Goal: Task Accomplishment & Management: Manage account settings

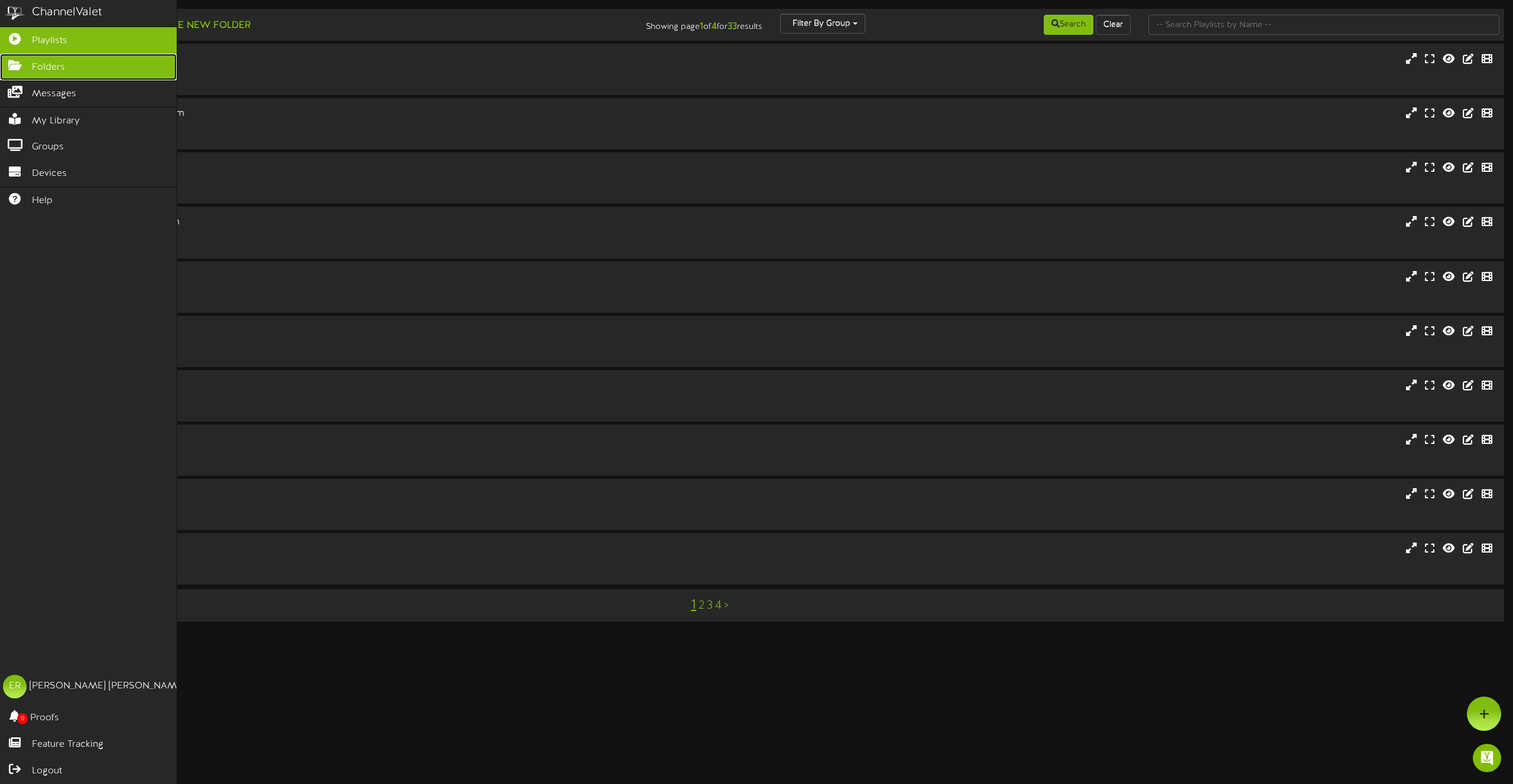
click at [20, 68] on icon at bounding box center [14, 64] width 29 height 9
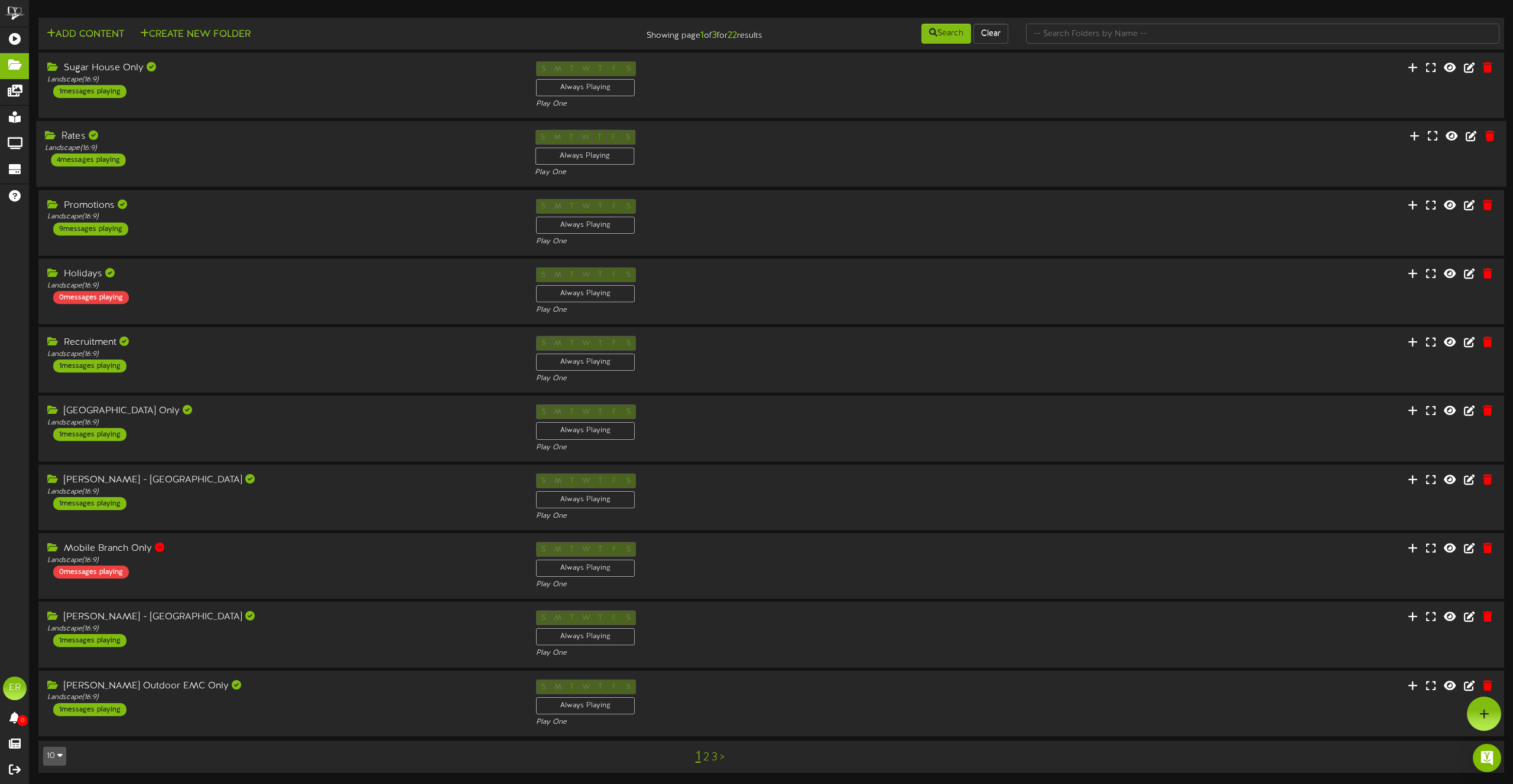
click at [96, 165] on div "4 messages playing" at bounding box center [88, 159] width 74 height 13
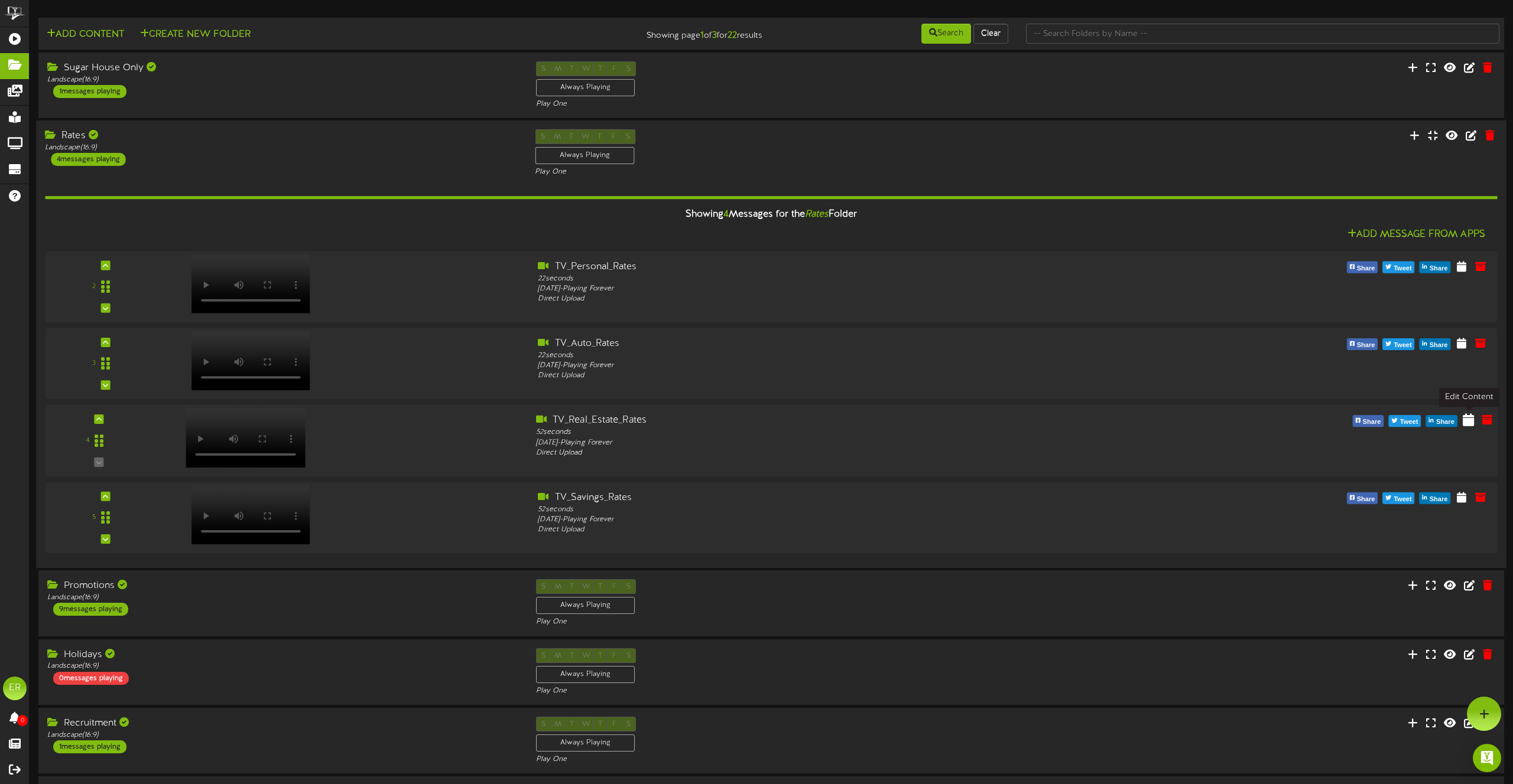
click at [1470, 421] on icon at bounding box center [1468, 420] width 12 height 13
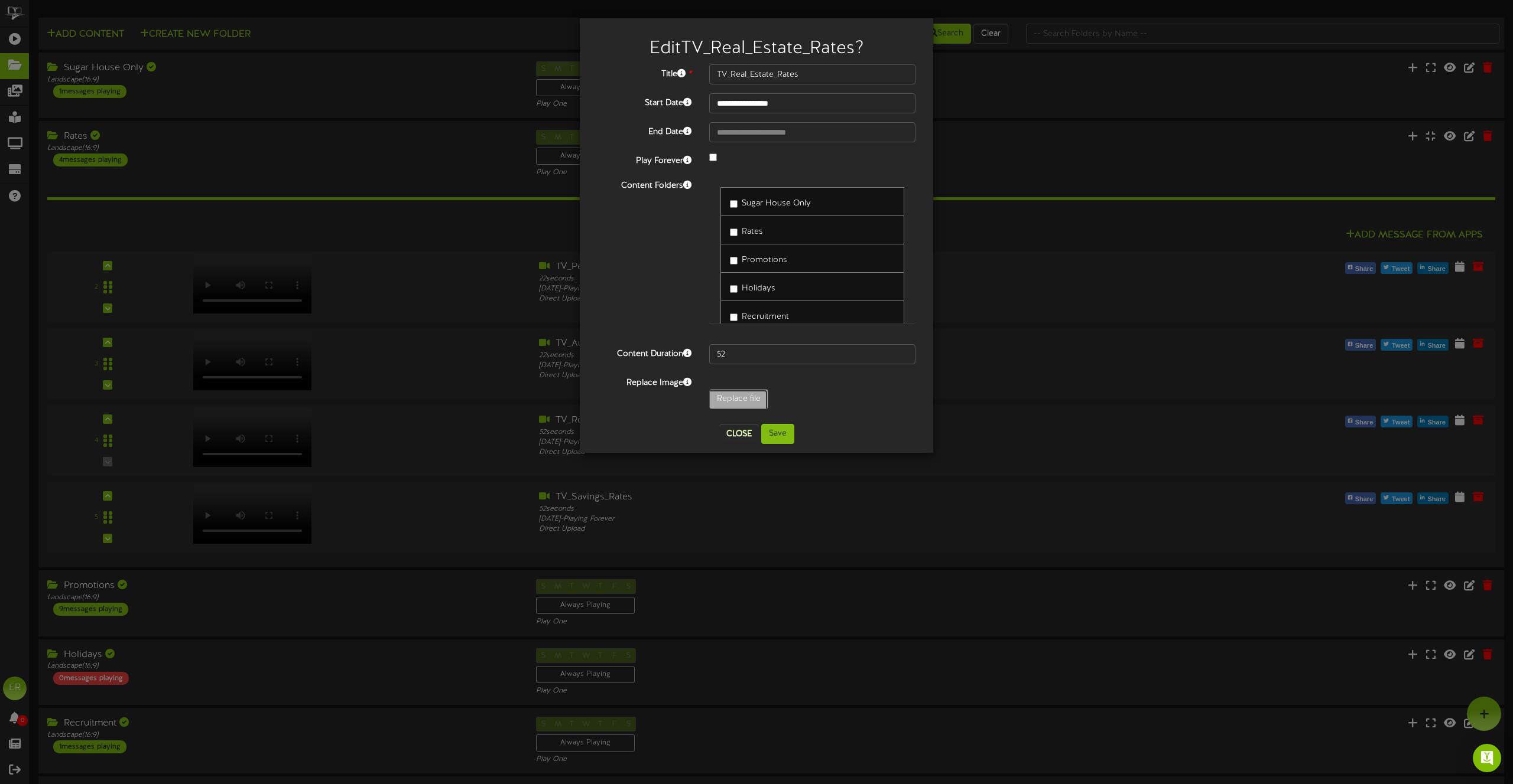
click at [722, 400] on input "Replace file" at bounding box center [124, 431] width 1286 height 84
type input "**********"
click at [848, 360] on input "50" at bounding box center [812, 354] width 207 height 20
click at [903, 352] on input "51" at bounding box center [812, 354] width 207 height 20
type input "52"
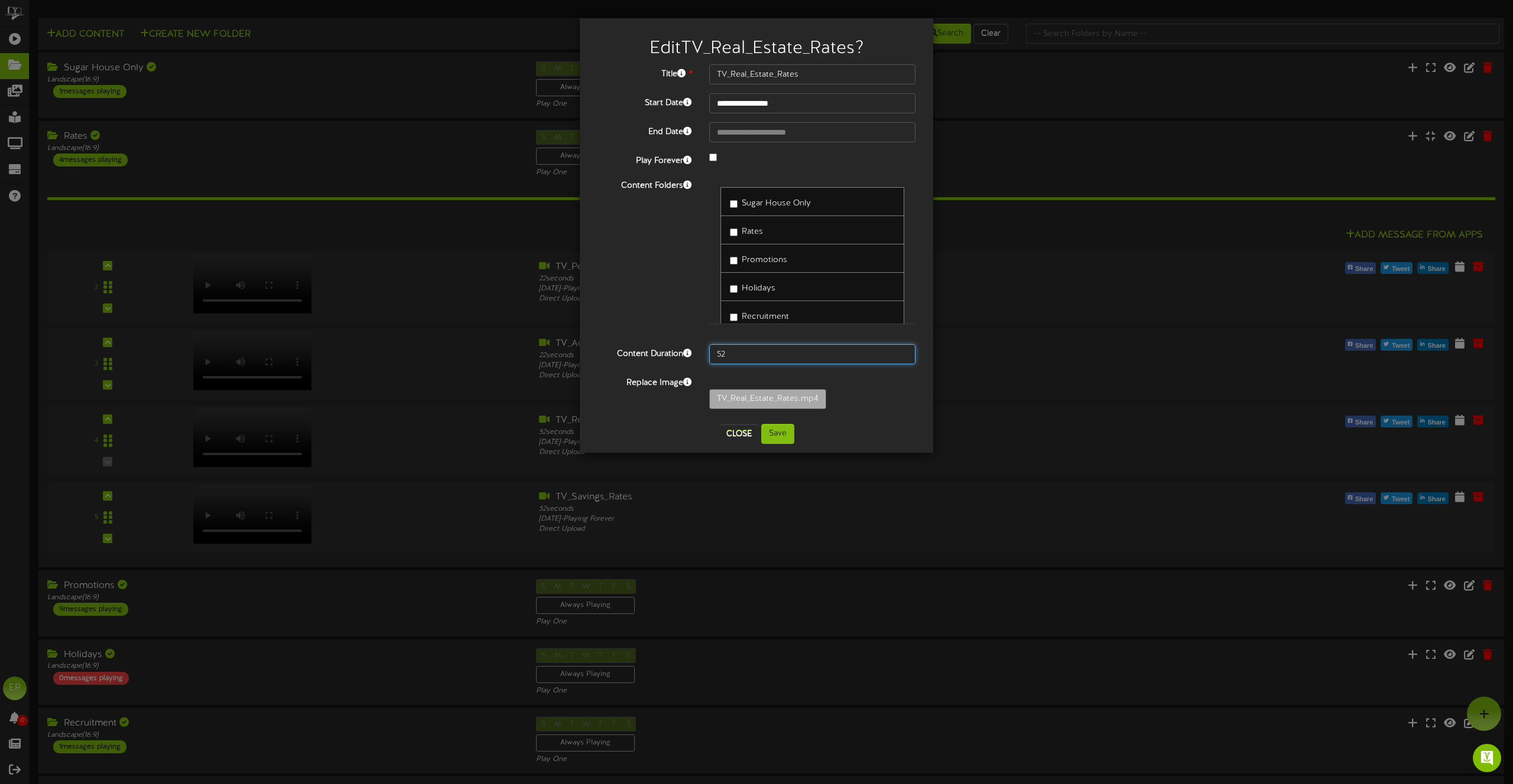
click at [903, 352] on input "52" at bounding box center [812, 354] width 207 height 20
click at [784, 437] on button "Save" at bounding box center [777, 434] width 33 height 20
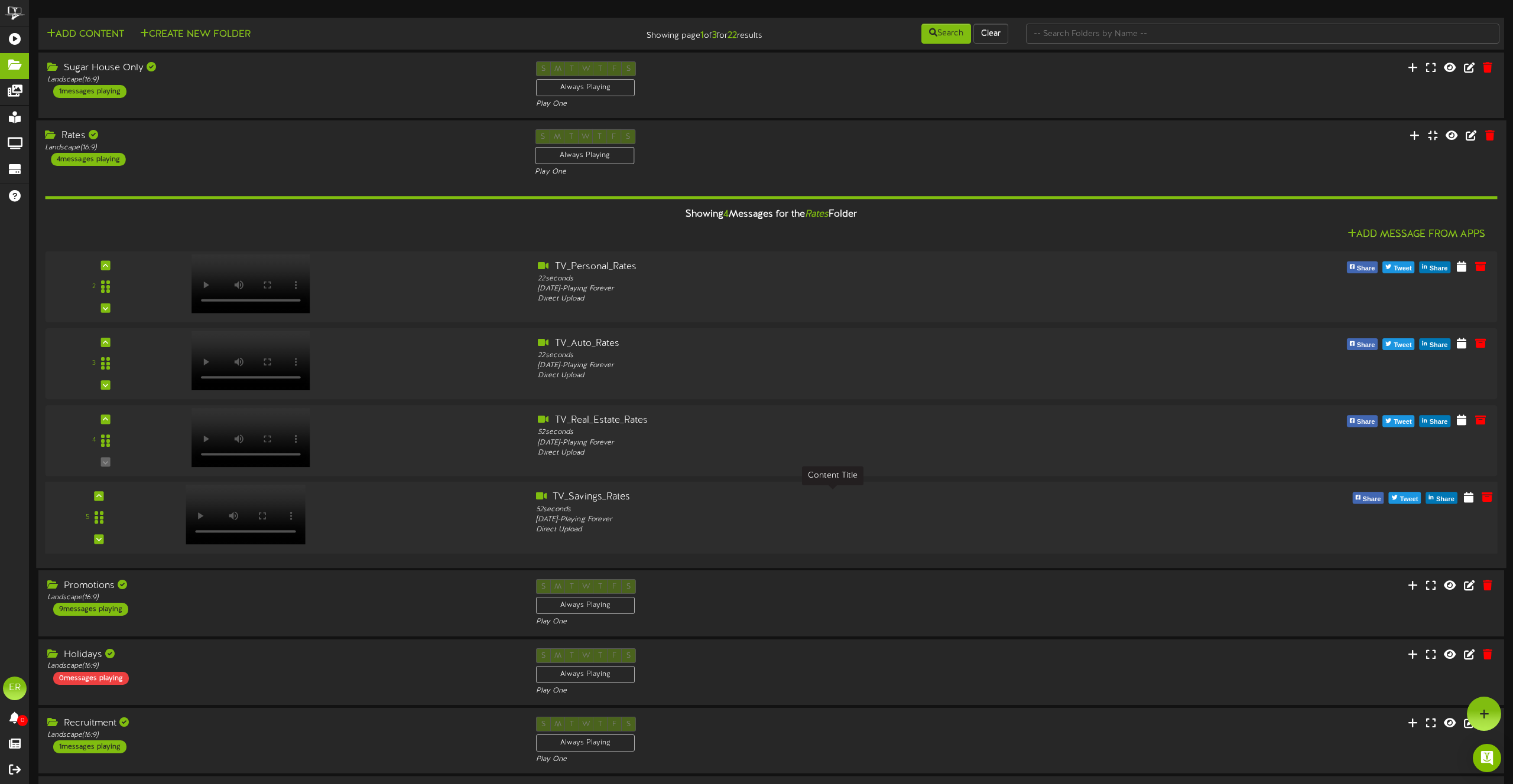
click at [588, 498] on div "TV_Savings_Rates" at bounding box center [832, 498] width 593 height 13
click at [1465, 495] on icon at bounding box center [1468, 496] width 12 height 13
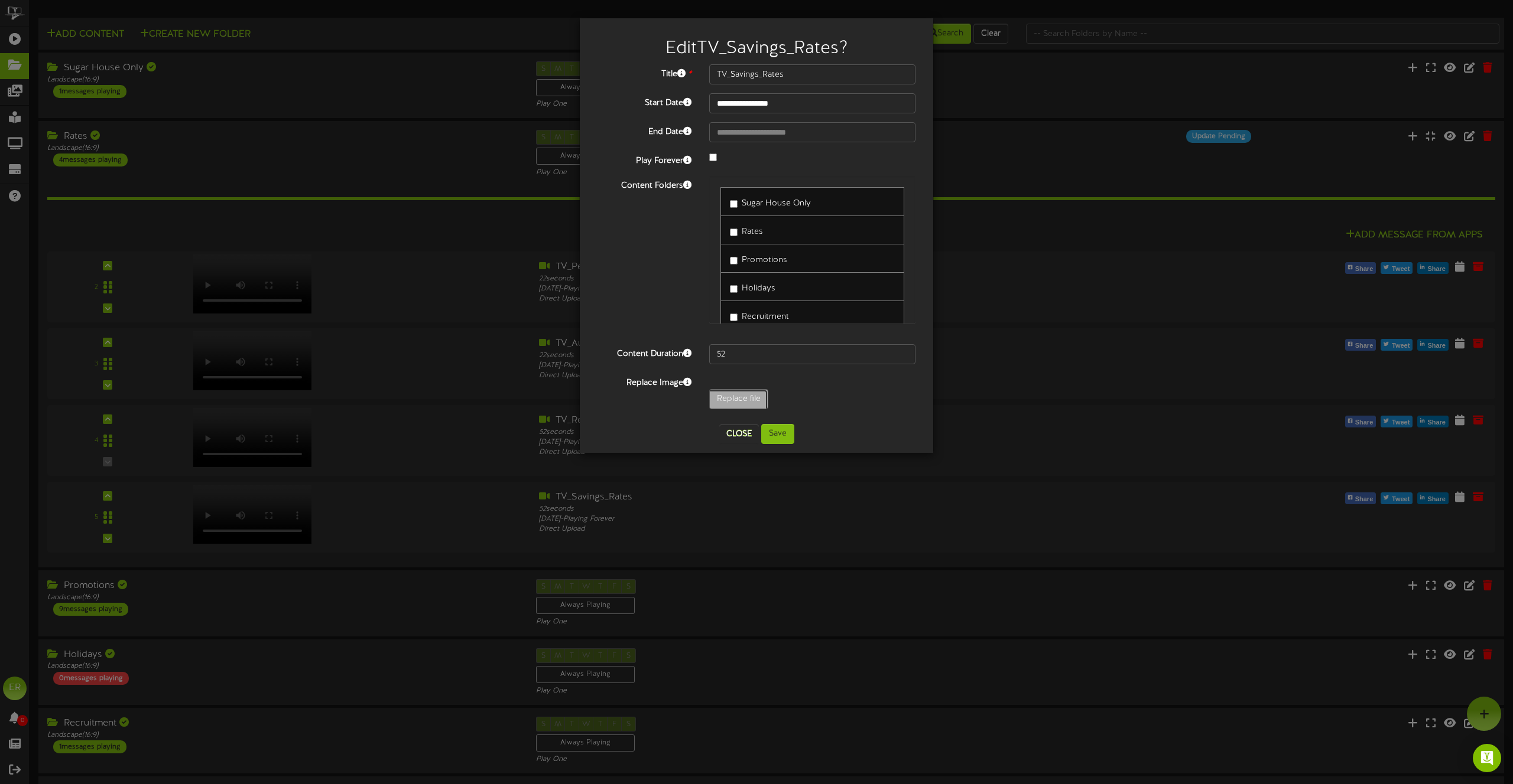
click at [740, 401] on input "Replace file" at bounding box center [124, 431] width 1286 height 84
type input "**********"
click at [733, 358] on input "50" at bounding box center [812, 354] width 207 height 20
click at [903, 353] on input "51" at bounding box center [812, 354] width 207 height 20
type input "52"
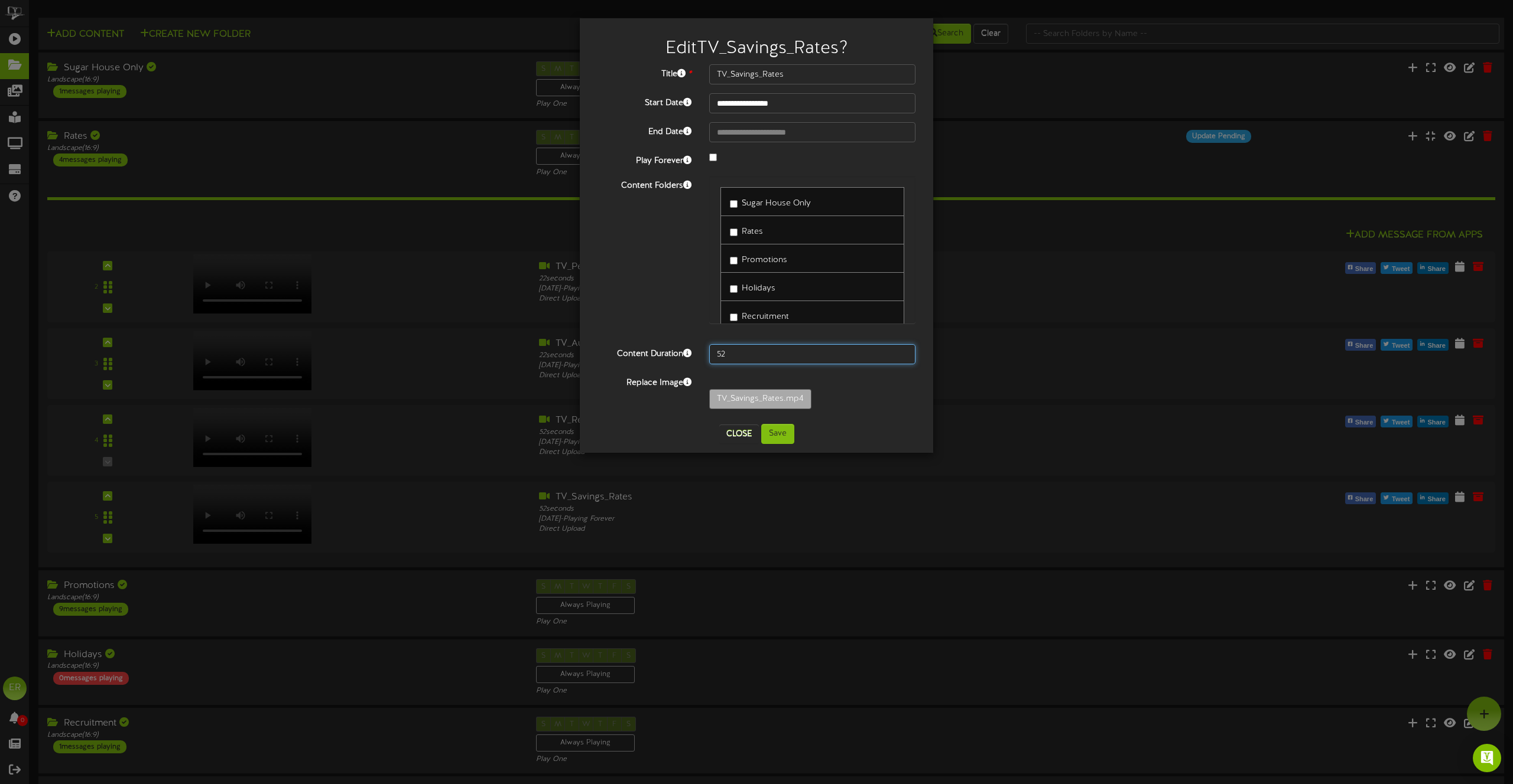
click at [903, 353] on input "52" at bounding box center [812, 354] width 207 height 20
click at [779, 435] on button "Save" at bounding box center [777, 434] width 33 height 20
